Goal: Task Accomplishment & Management: Manage account settings

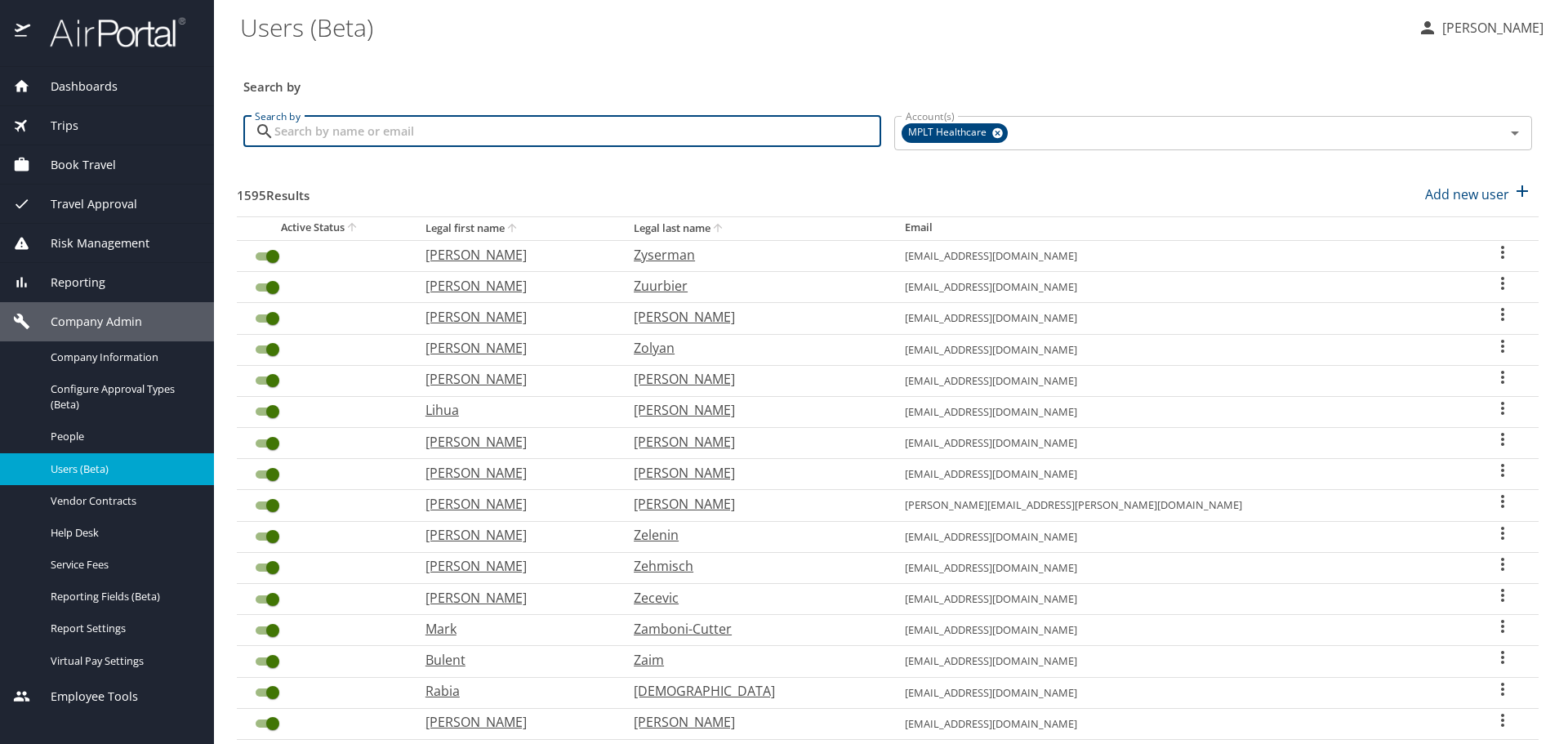
click at [593, 127] on input "Search by" at bounding box center [578, 131] width 606 height 31
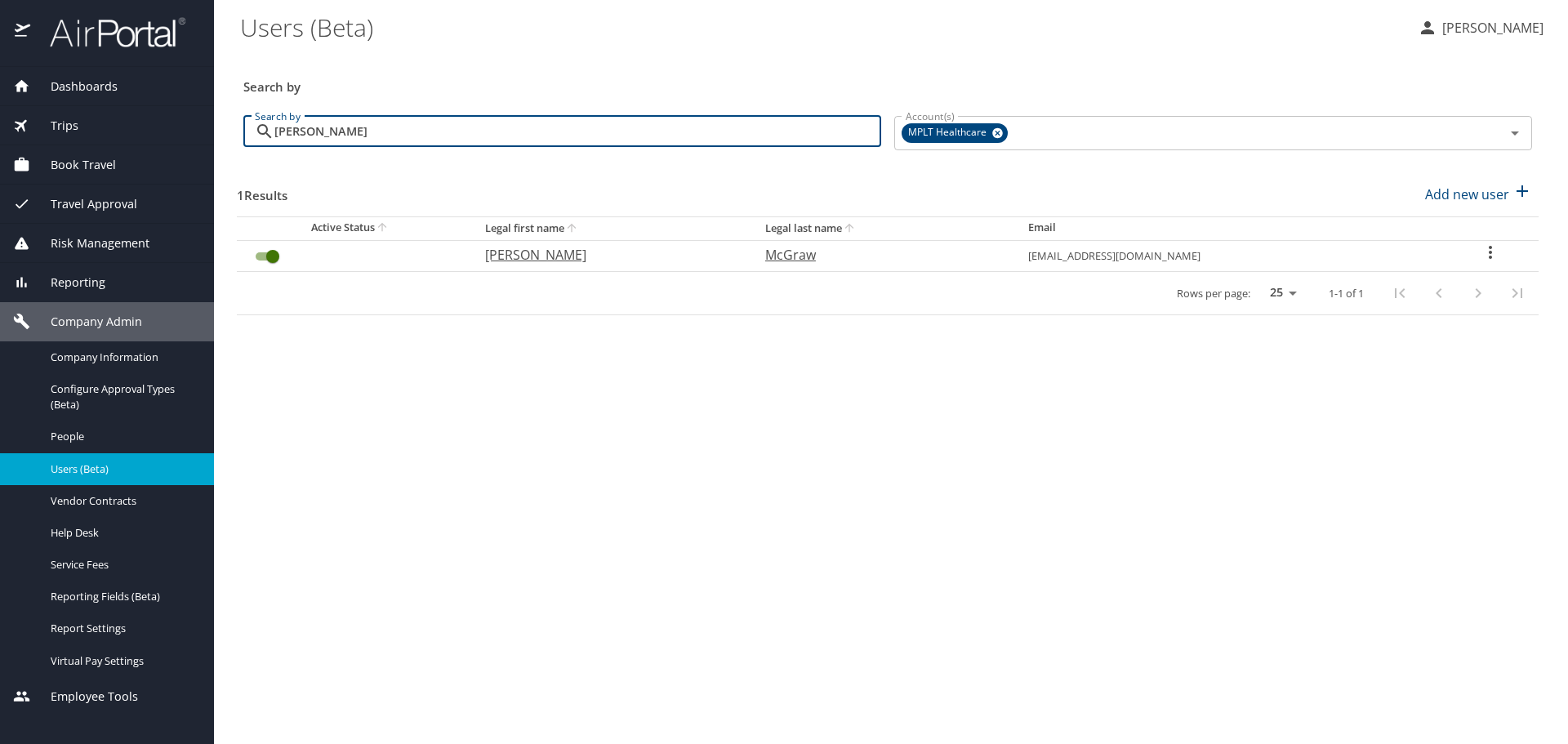
type input "[PERSON_NAME]"
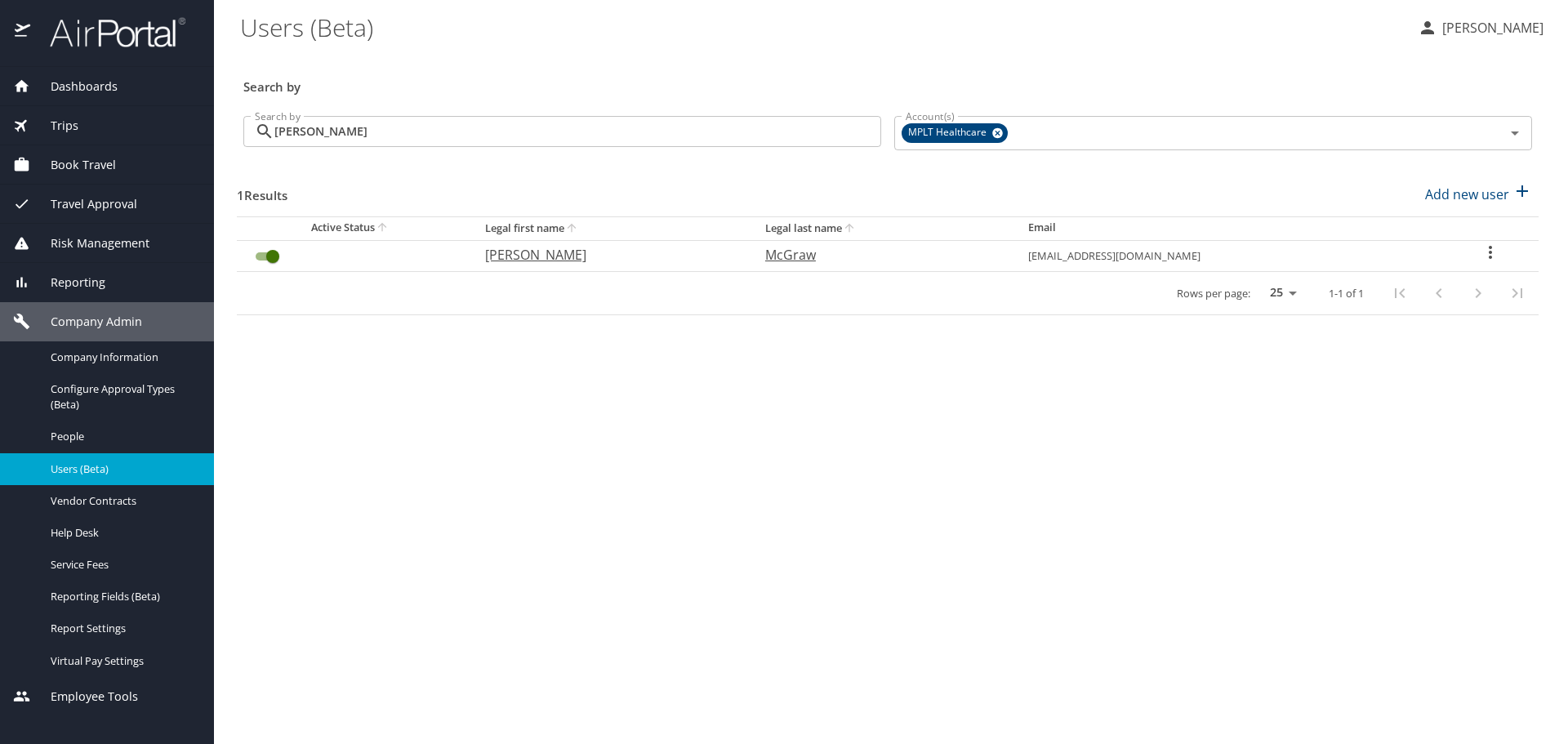
click at [771, 258] on p "McGraw" at bounding box center [880, 255] width 231 height 20
select select "US"
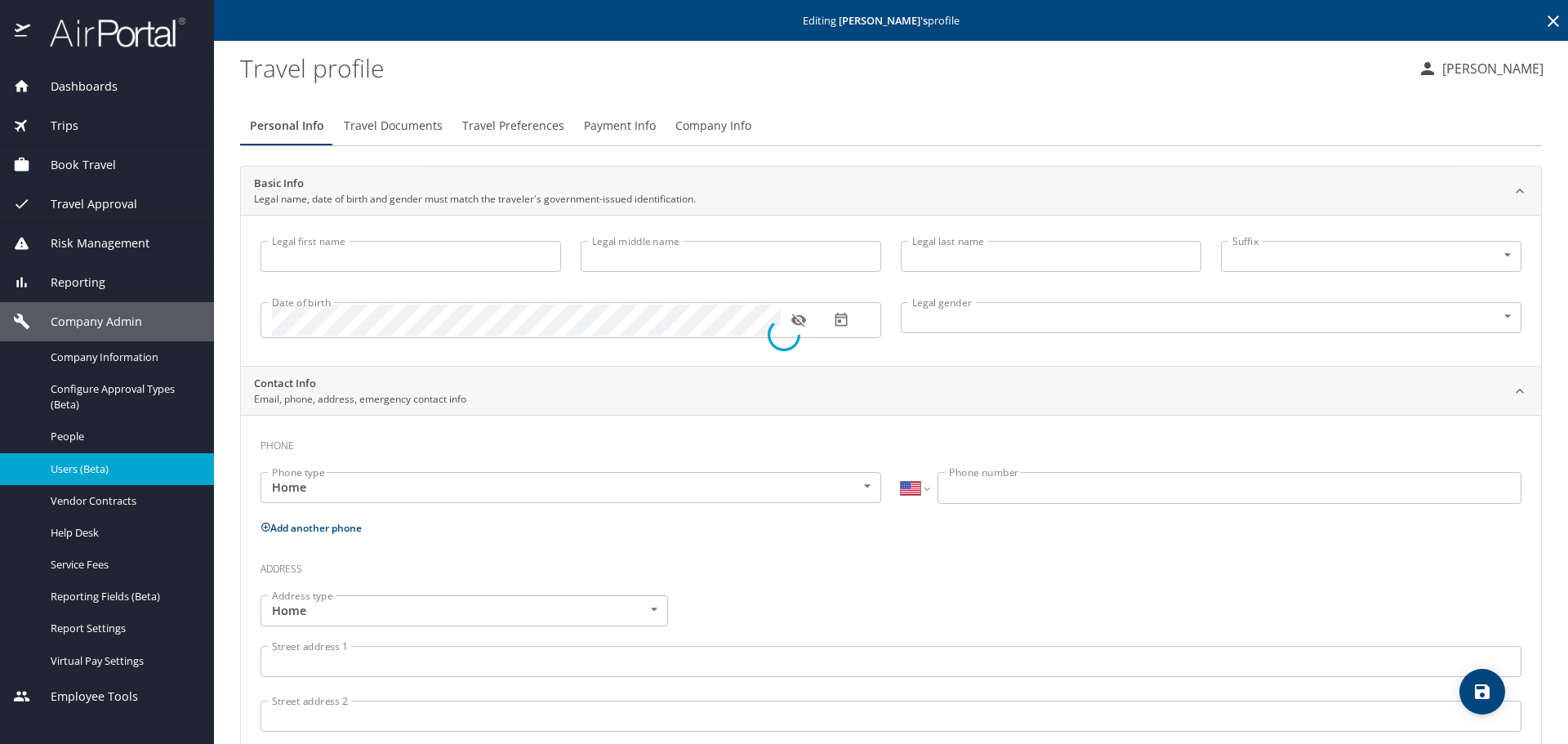
type input "[PERSON_NAME]"
type input "Joi"
type input "McGraw"
type input "[DEMOGRAPHIC_DATA]"
type input "[PERSON_NAME]"
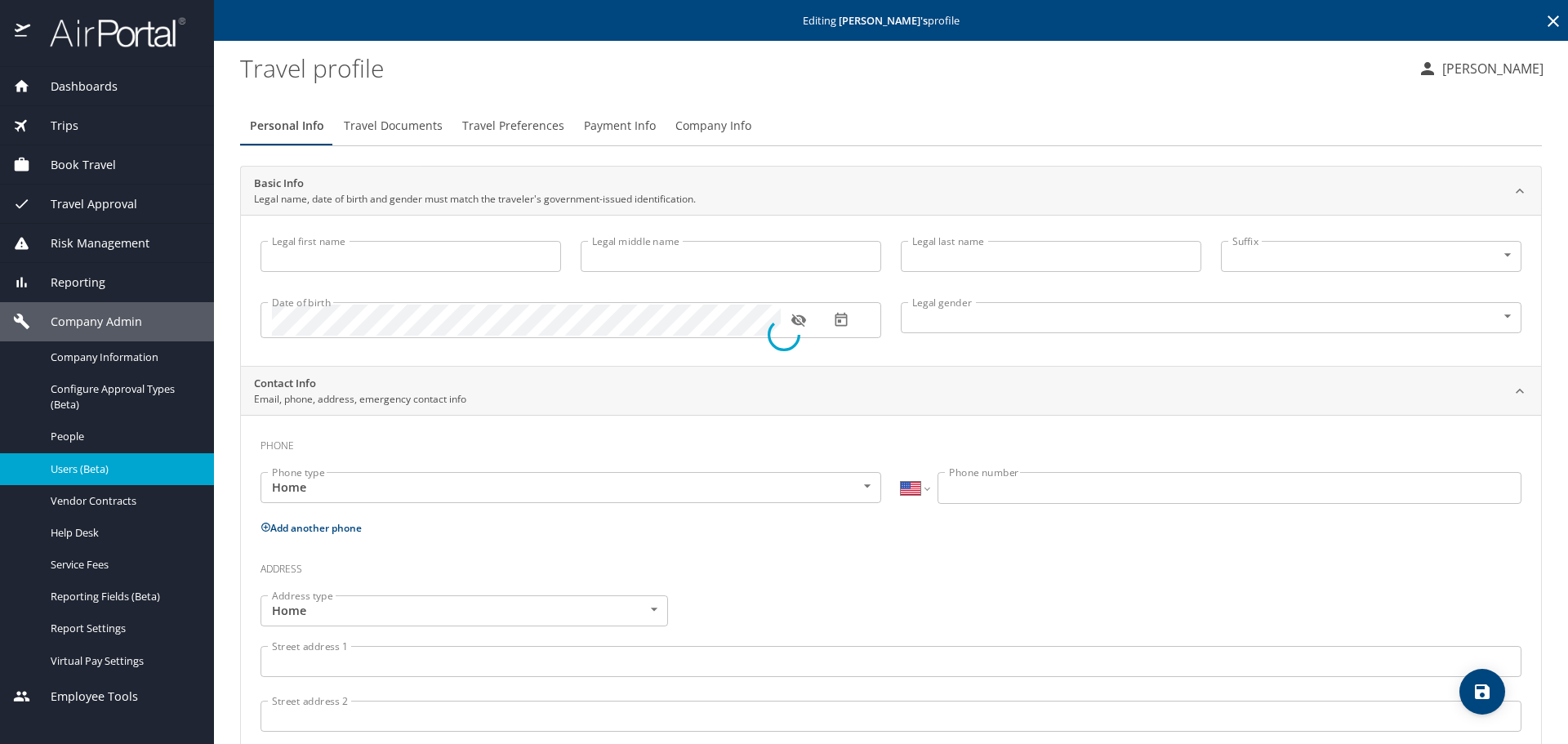
type input "McGraw"
type input "[PHONE_NUMBER]"
select select "US"
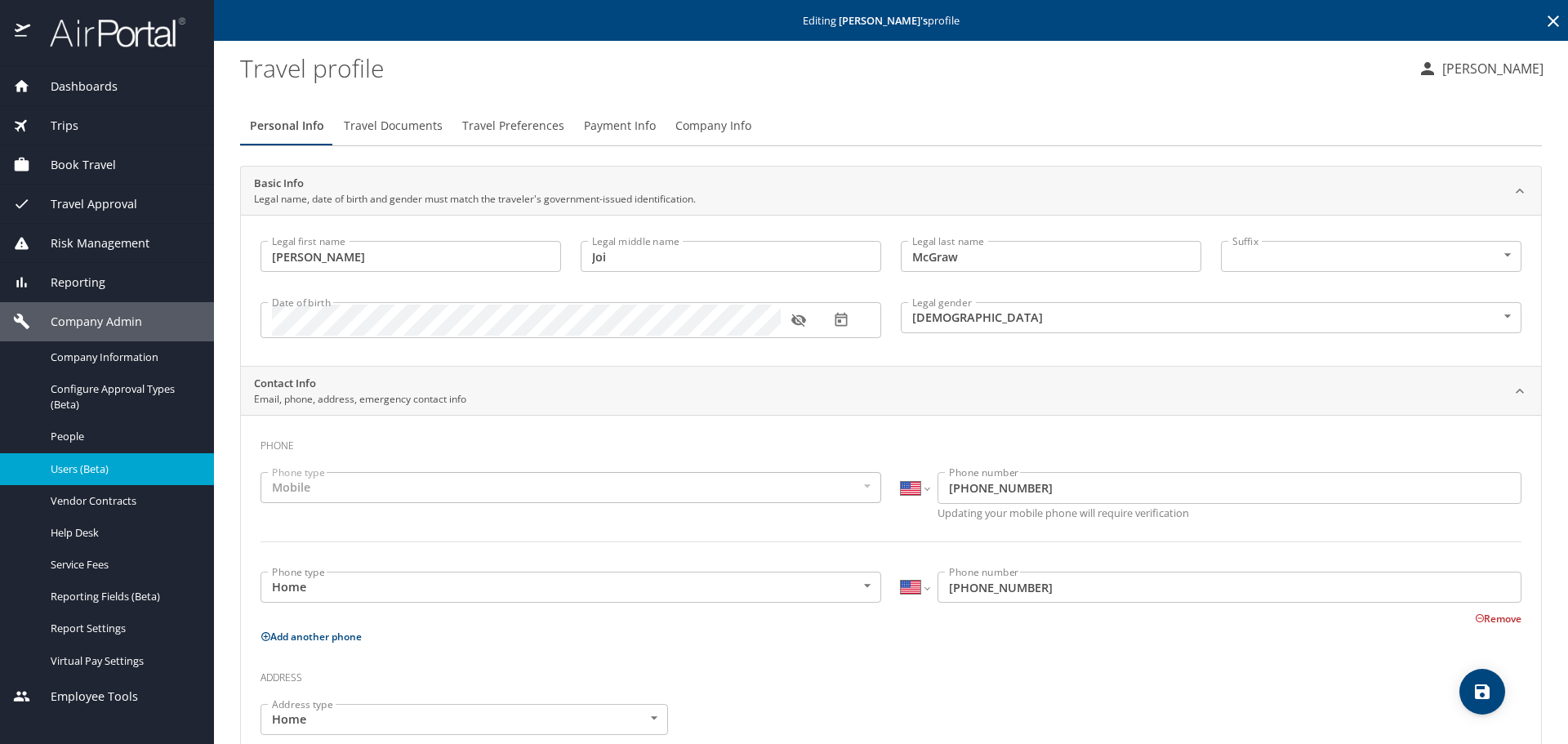
drag, startPoint x: 511, startPoint y: 123, endPoint x: 580, endPoint y: 151, distance: 74.5
click at [512, 123] on span "Travel Preferences" at bounding box center [513, 126] width 102 height 21
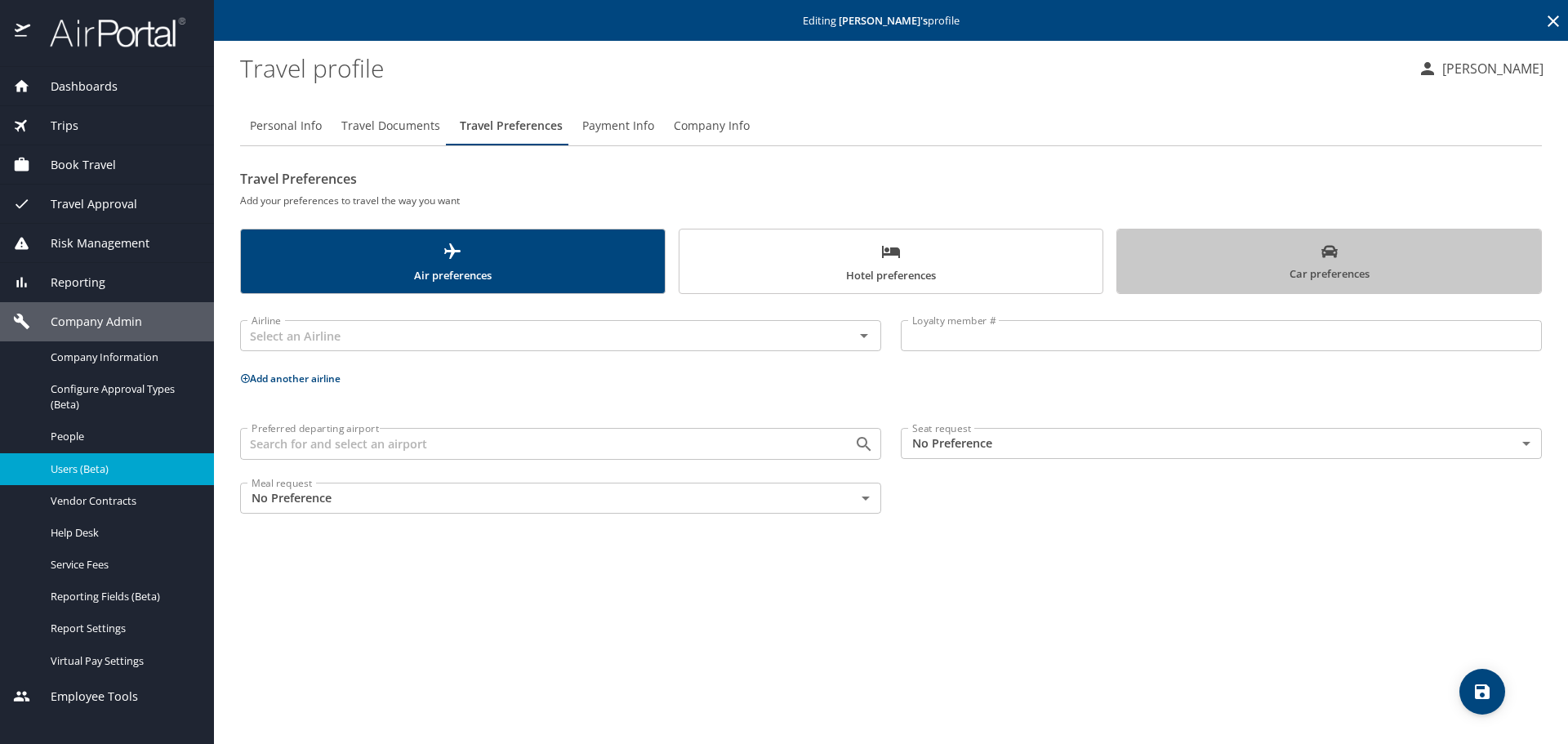
click at [1131, 265] on span "Car preferences" at bounding box center [1330, 264] width 404 height 40
